Goal: Task Accomplishment & Management: Complete application form

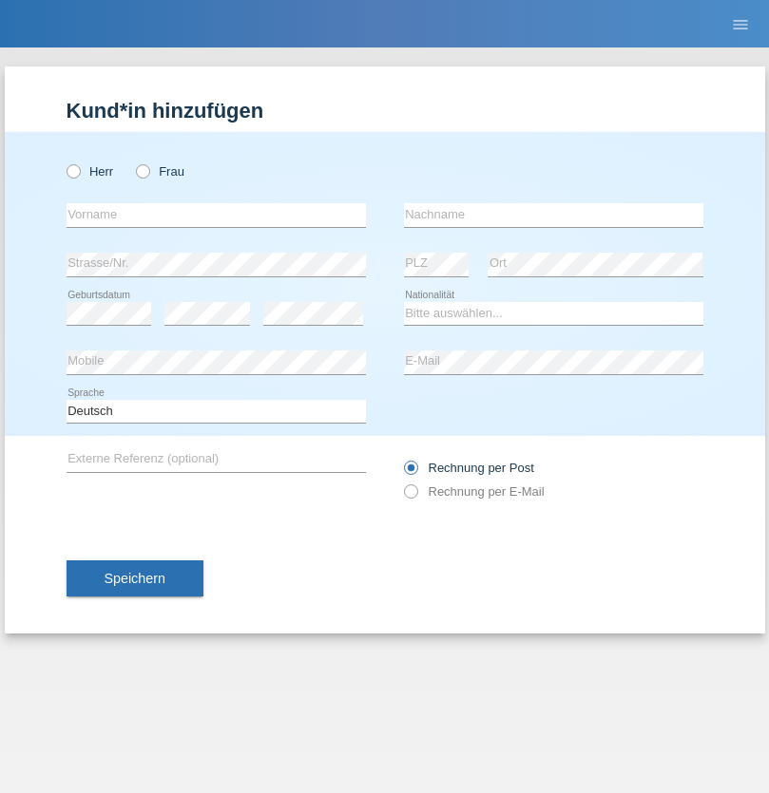
radio input "true"
click at [216, 215] on input "text" at bounding box center [216, 215] width 299 height 24
type input "Alessio"
click at [553, 215] on input "text" at bounding box center [553, 215] width 299 height 24
type input "Boss"
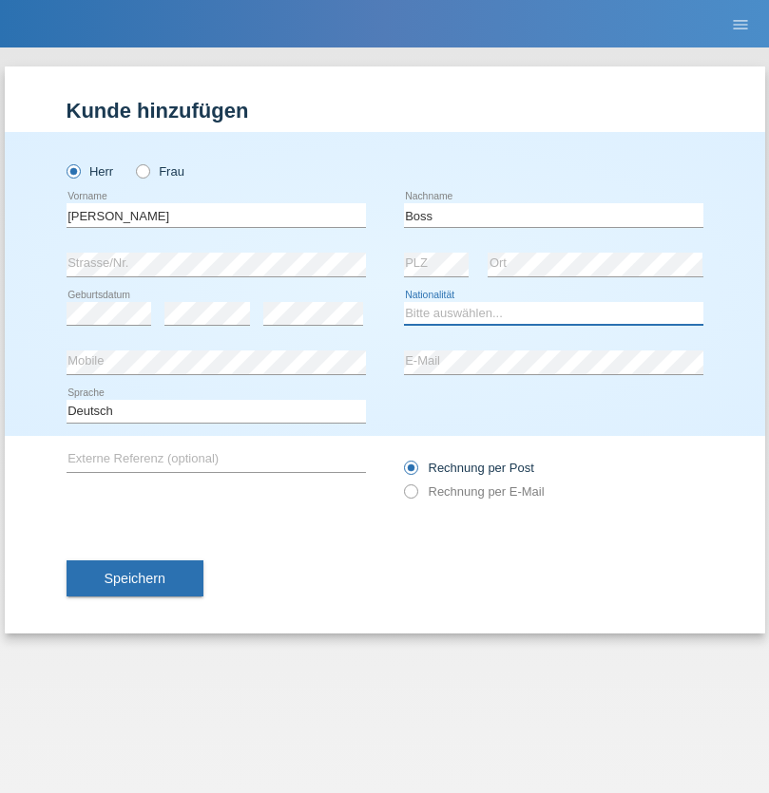
select select "CH"
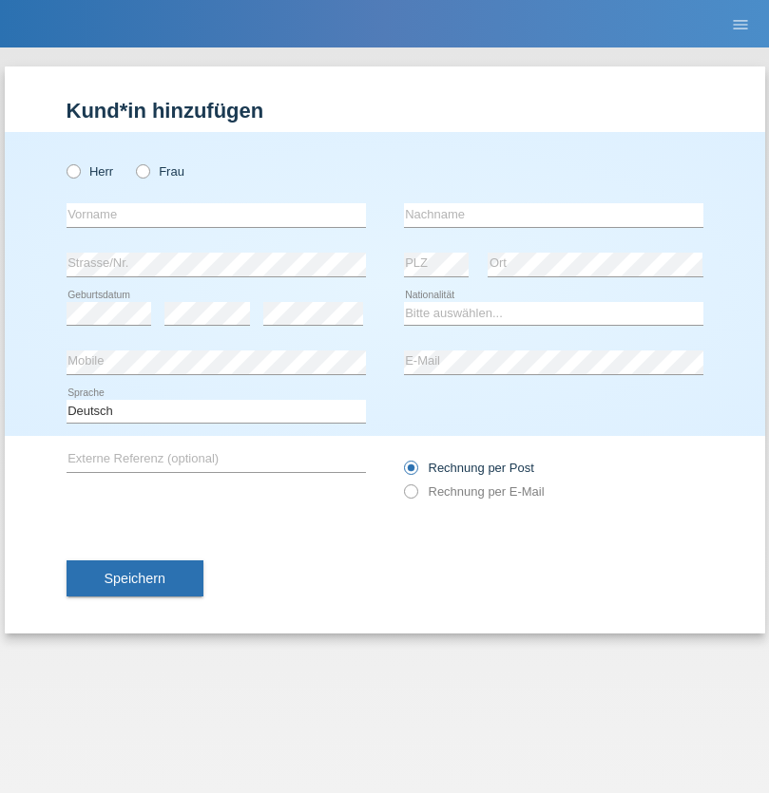
radio input "true"
click at [216, 215] on input "text" at bounding box center [216, 215] width 299 height 24
type input "firat"
click at [553, 215] on input "text" at bounding box center [553, 215] width 299 height 24
type input "kara"
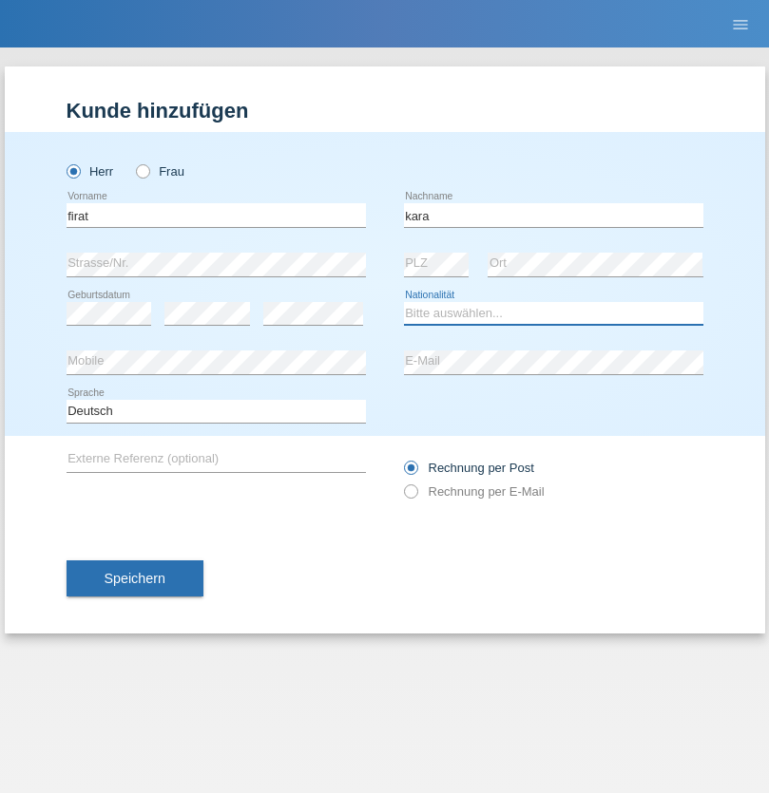
select select "CH"
radio input "true"
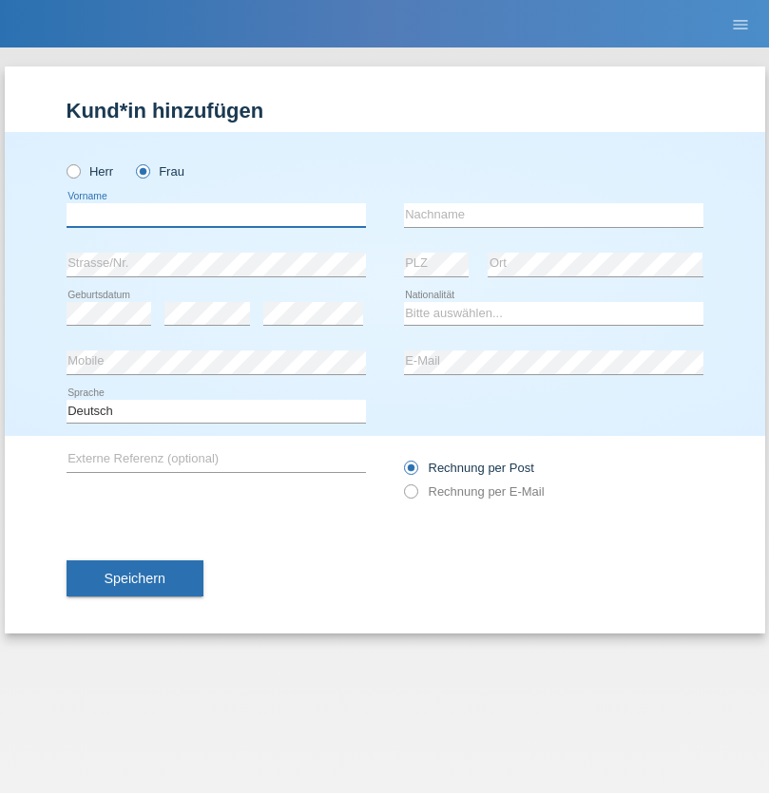
click at [216, 215] on input "text" at bounding box center [216, 215] width 299 height 24
type input "Sabrina"
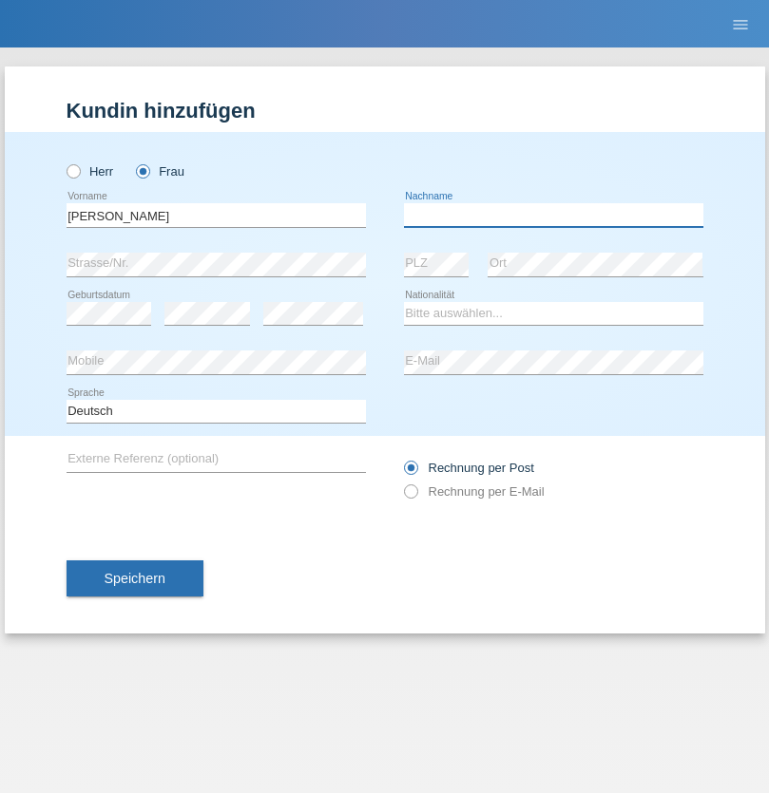
click at [553, 215] on input "text" at bounding box center [553, 215] width 299 height 24
type input "Santos"
select select "PT"
select select "C"
select select "05"
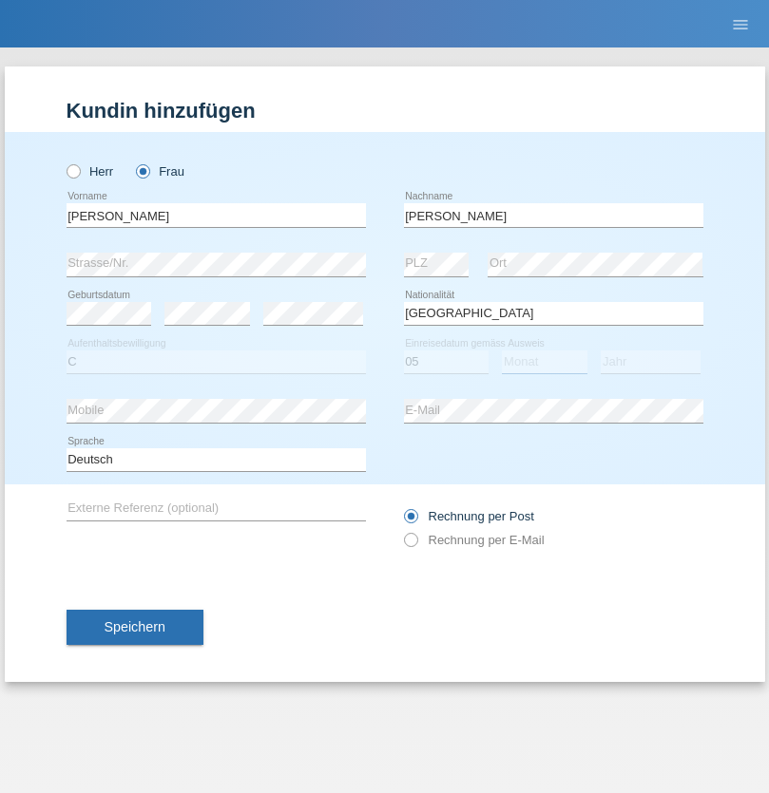
select select "12"
select select "2000"
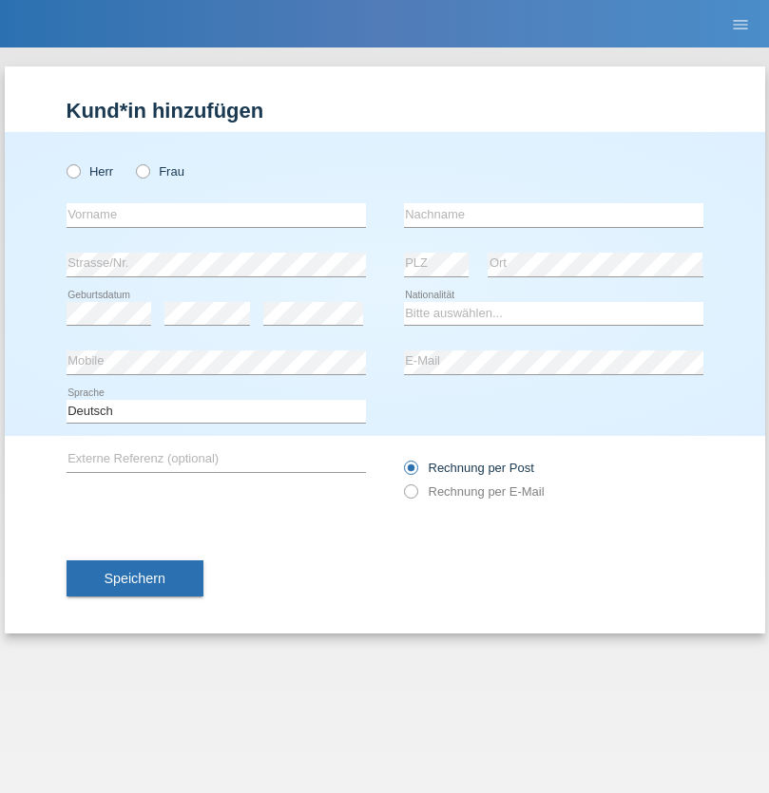
radio input "true"
click at [216, 215] on input "text" at bounding box center [216, 215] width 299 height 24
type input "Anett"
click at [553, 215] on input "text" at bounding box center [553, 215] width 299 height 24
type input "Tanner"
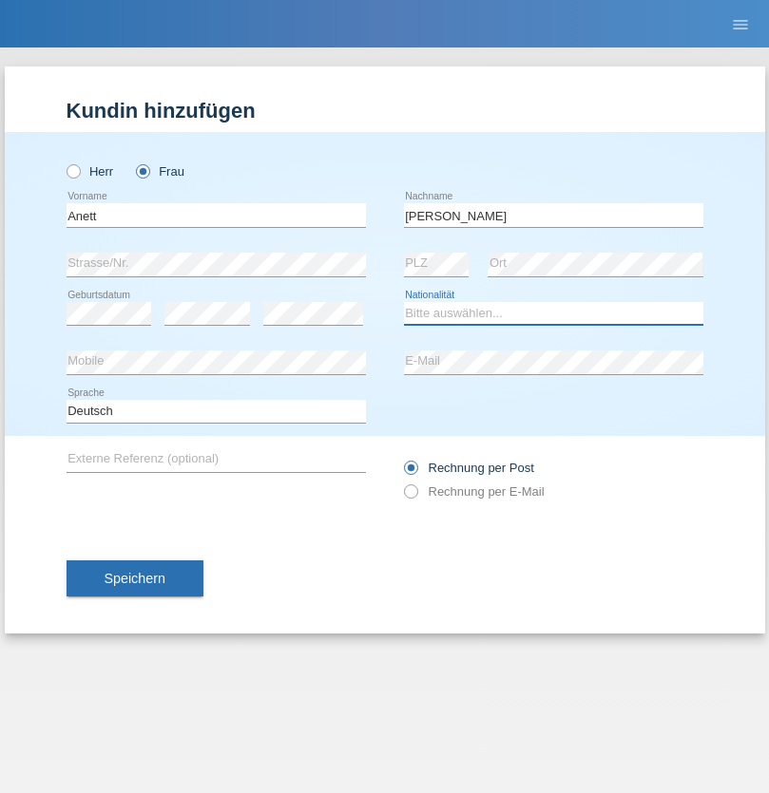
select select "HU"
select select "C"
select select "04"
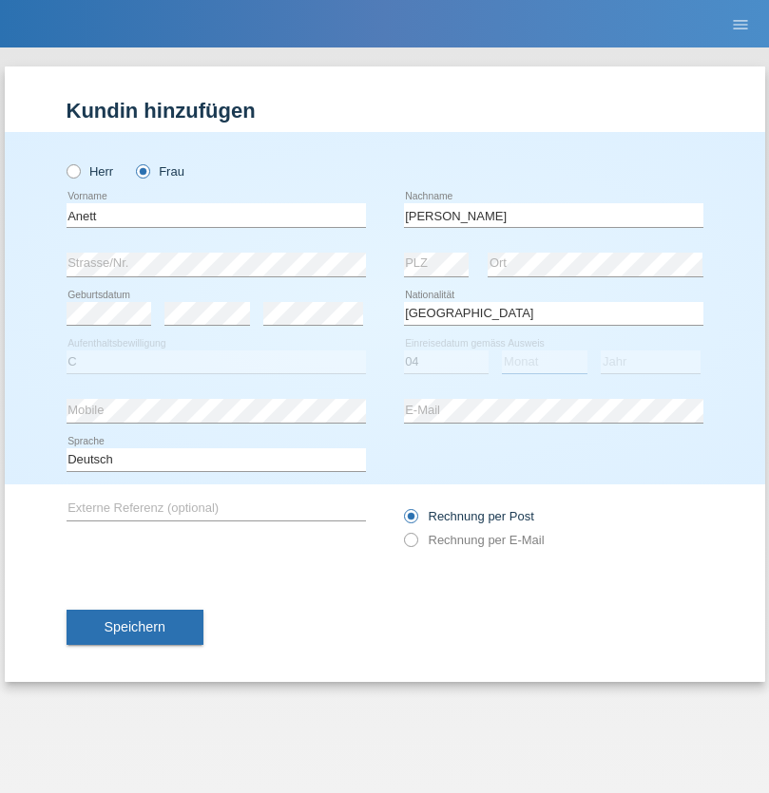
select select "09"
select select "2021"
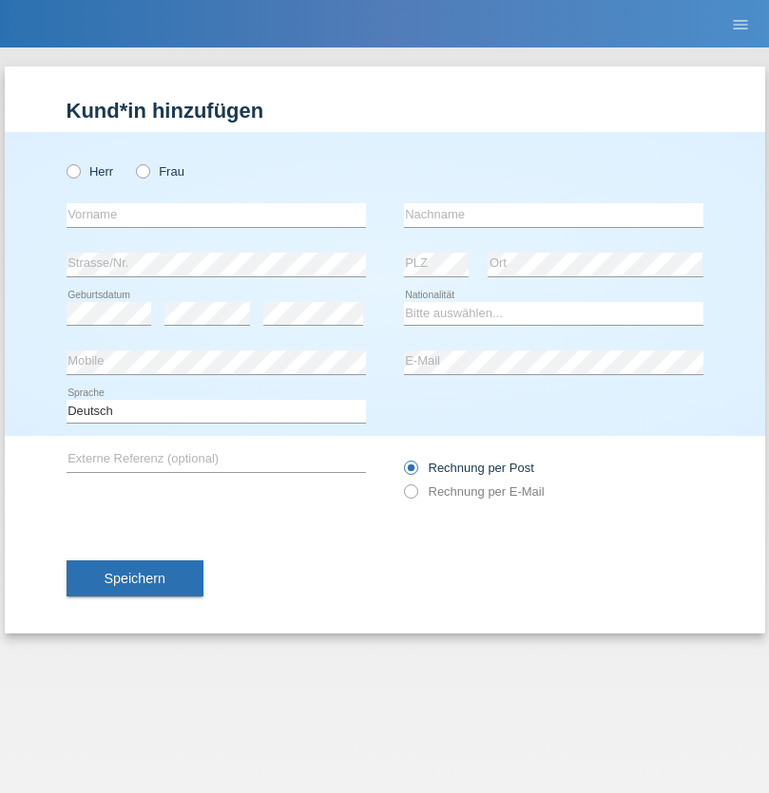
radio input "true"
click at [216, 215] on input "text" at bounding box center [216, 215] width 299 height 24
type input "Tanja"
click at [553, 215] on input "text" at bounding box center [553, 215] width 299 height 24
type input "Hirsiger"
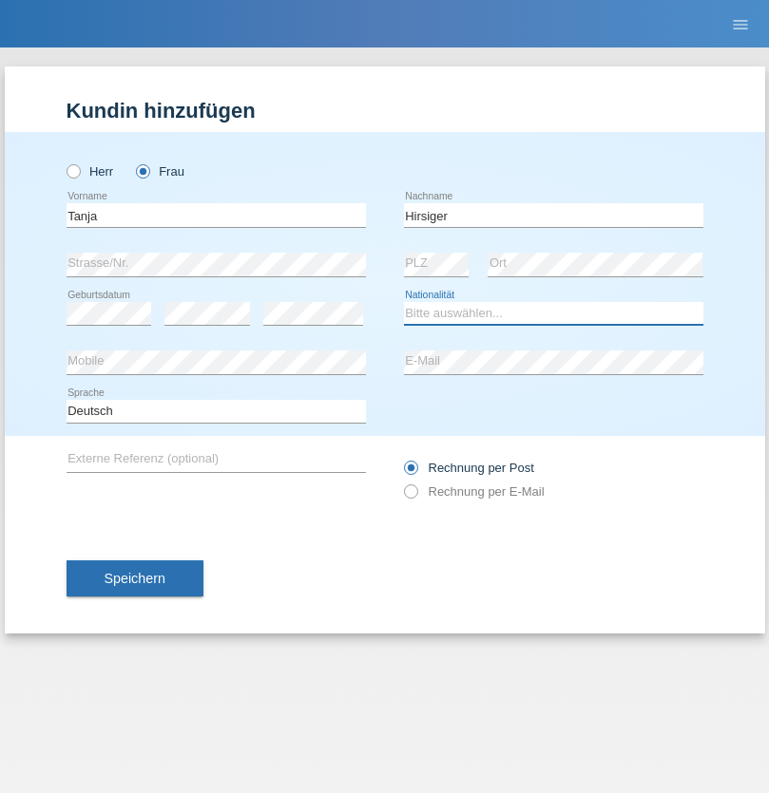
select select "CH"
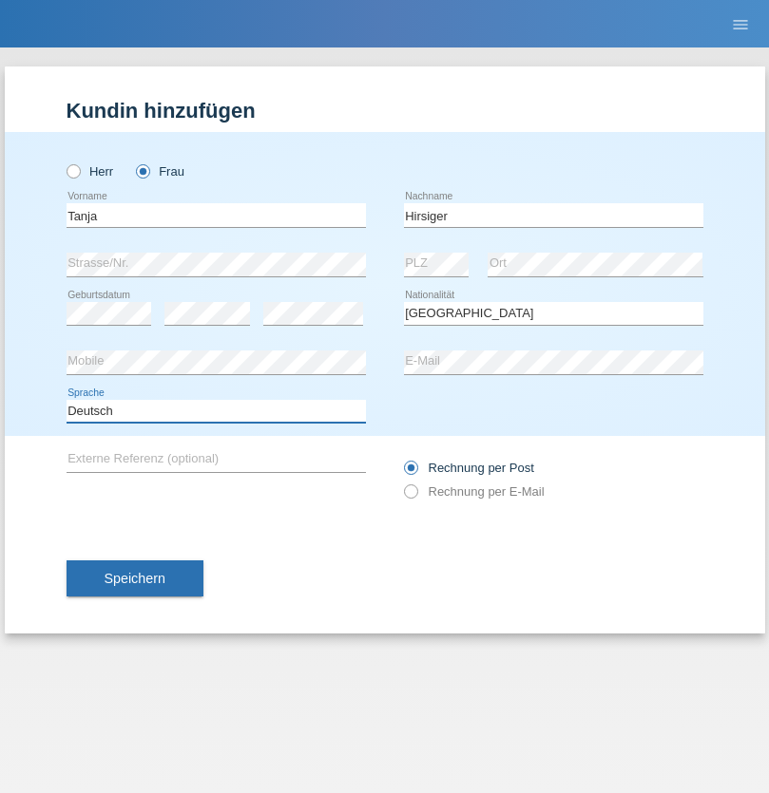
select select "en"
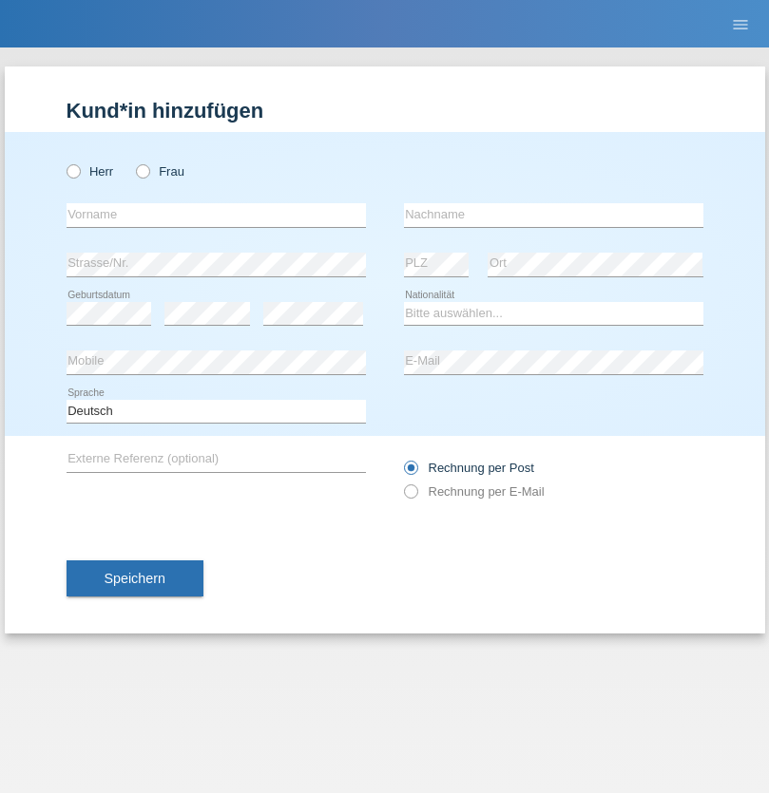
radio input "true"
click at [216, 215] on input "text" at bounding box center [216, 215] width 299 height 24
type input "Ketty"
click at [553, 215] on input "text" at bounding box center [553, 215] width 299 height 24
type input "Kalupnath"
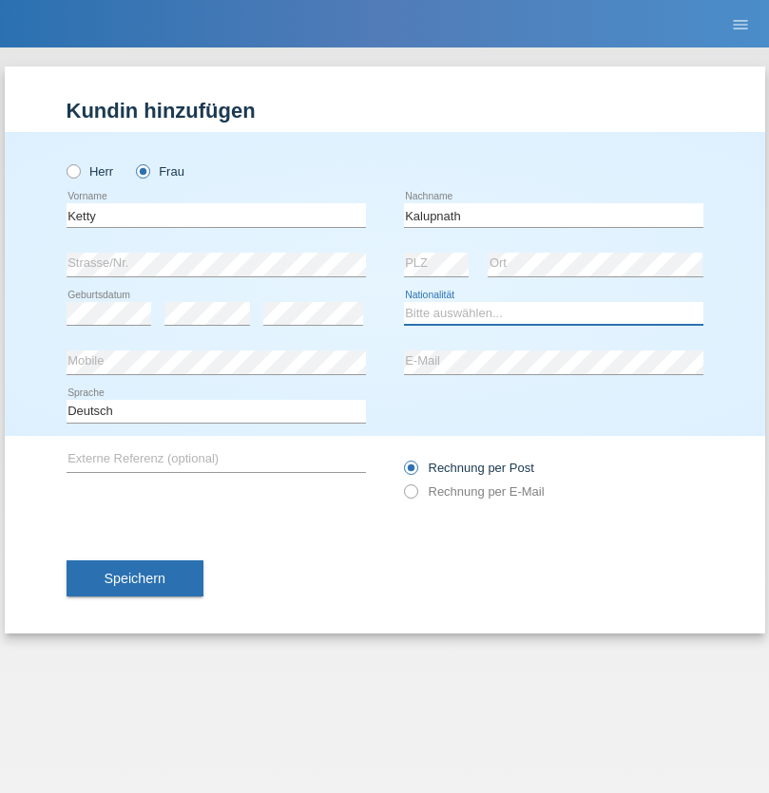
select select "CH"
